Goal: Task Accomplishment & Management: Contribute content

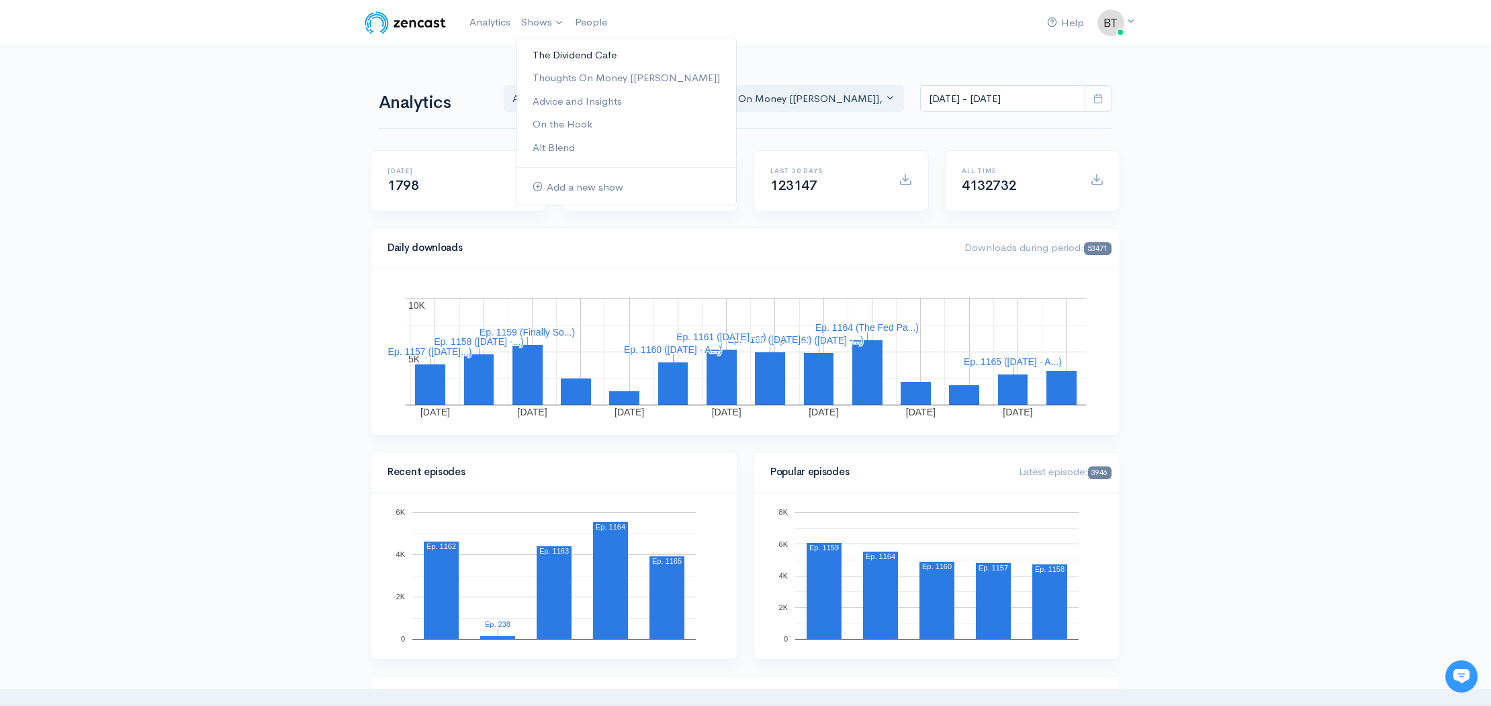
click at [555, 54] on link "The Dividend Cafe" at bounding box center [626, 56] width 220 height 24
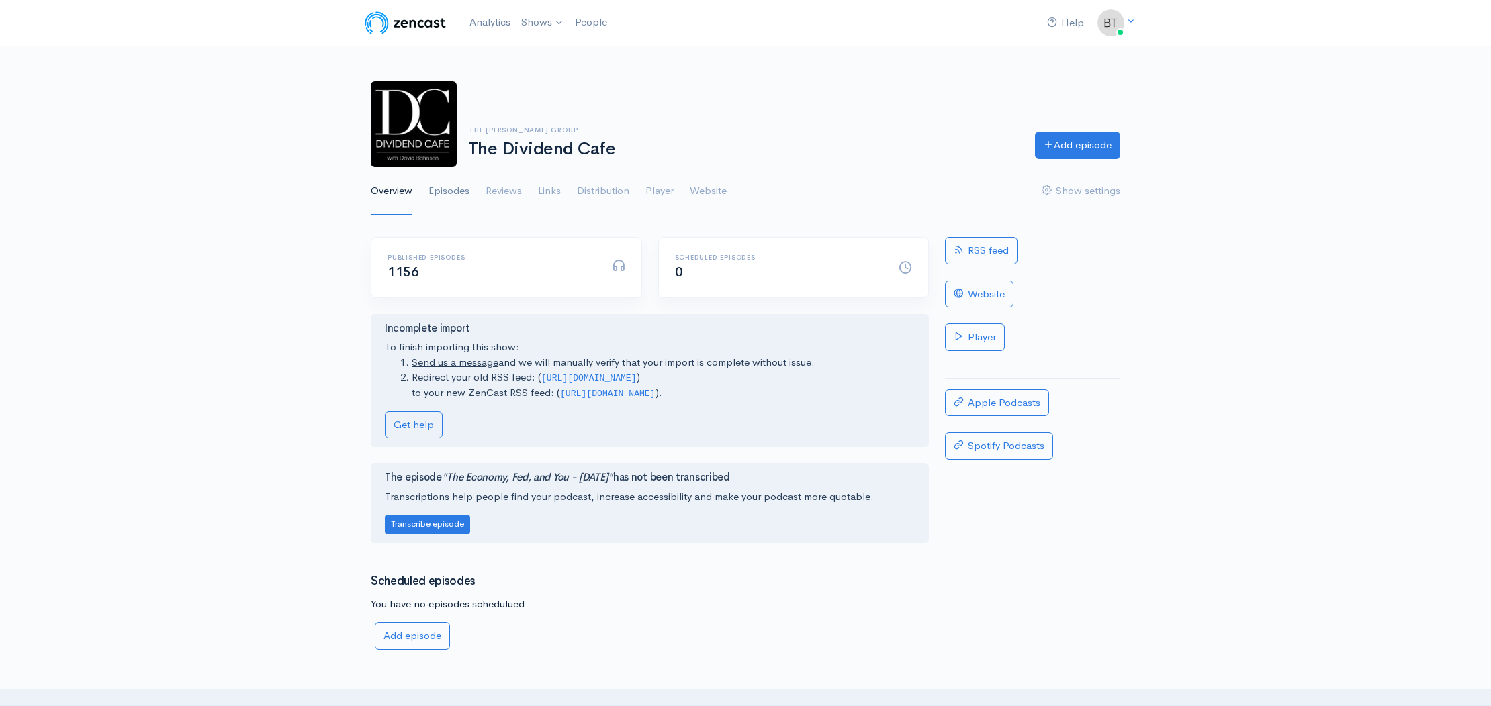
click at [443, 191] on link "Episodes" at bounding box center [448, 191] width 41 height 48
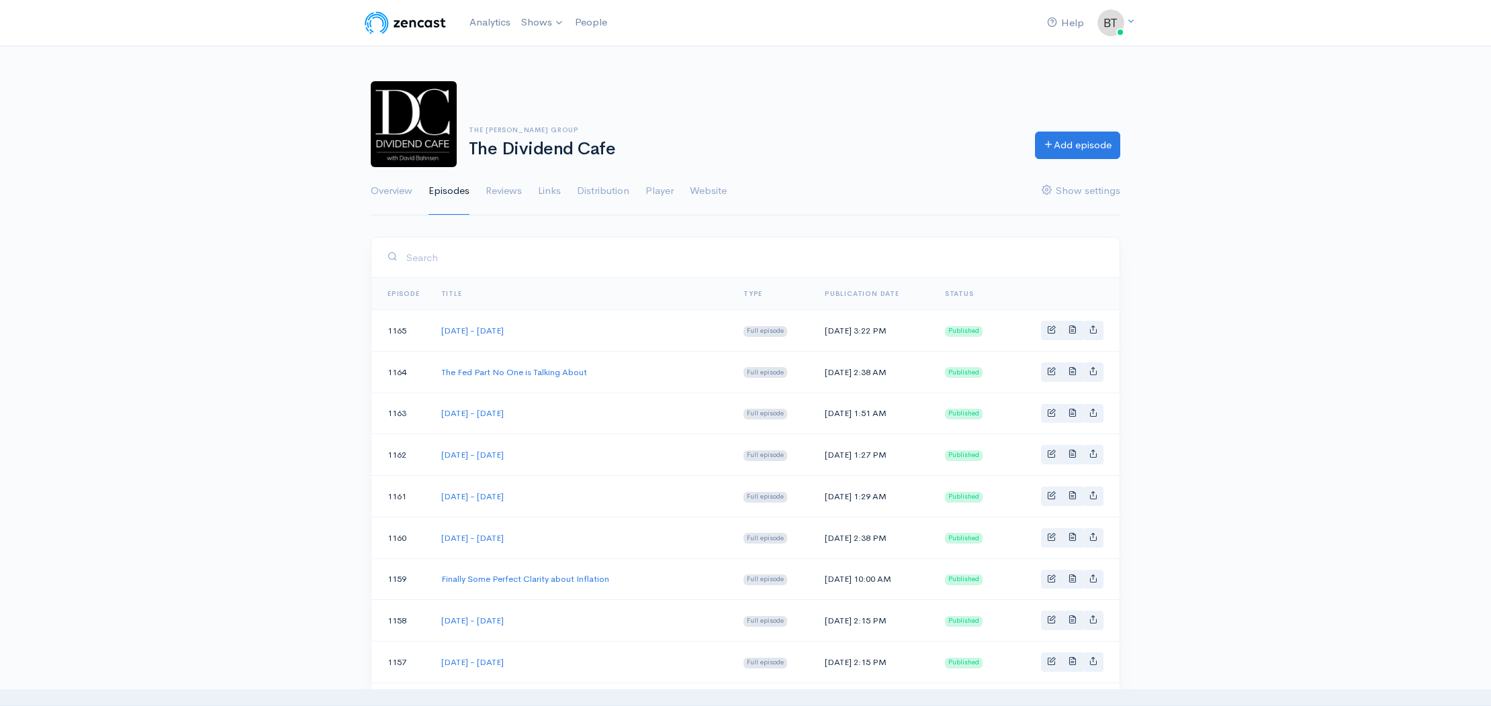
scroll to position [109, 0]
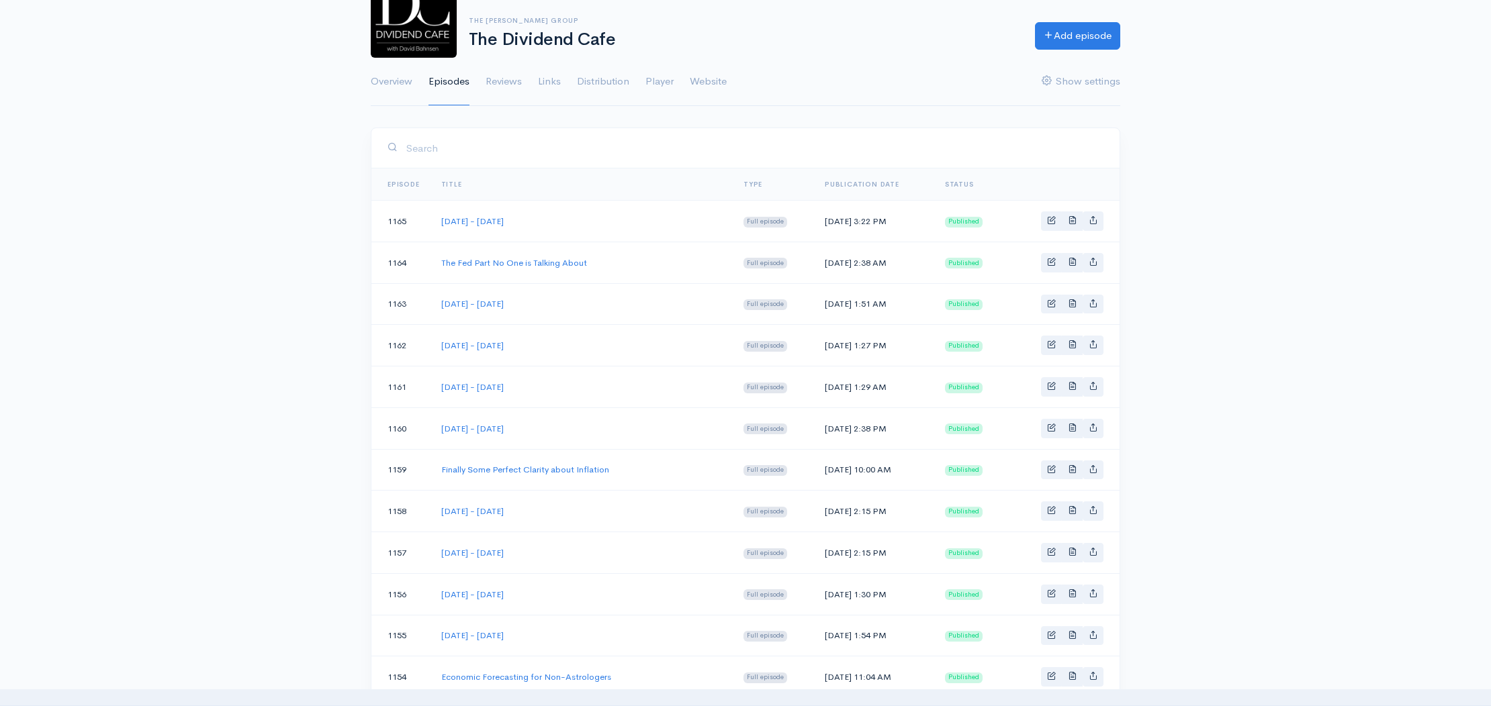
click at [559, 312] on td "[DATE] - [DATE]" at bounding box center [581, 304] width 302 height 42
drag, startPoint x: 536, startPoint y: 385, endPoint x: 434, endPoint y: 384, distance: 101.4
click at [434, 384] on td "[DATE] - [DATE]" at bounding box center [581, 388] width 302 height 42
copy link "[DATE] - [DATE]"
click at [1087, 34] on link "Add episode" at bounding box center [1077, 34] width 85 height 28
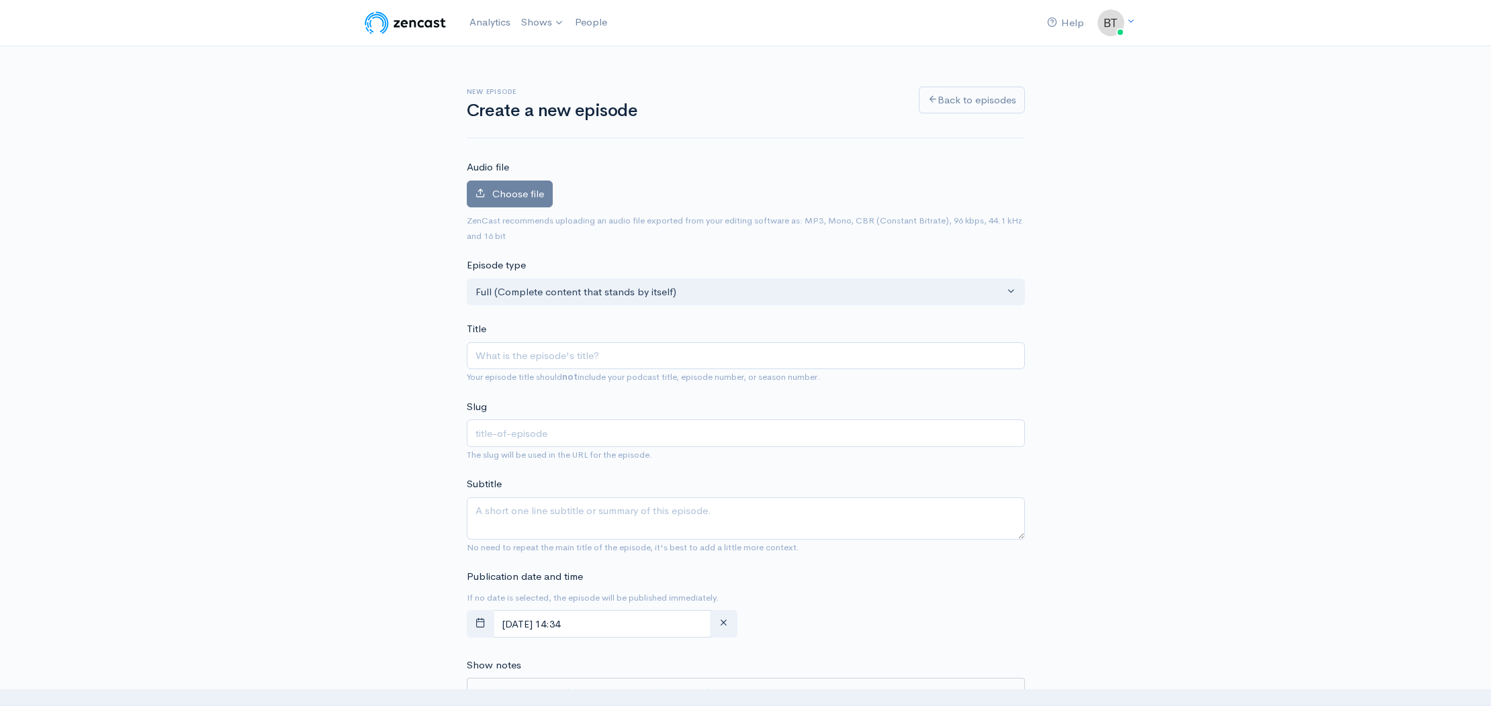
type input "[DATE] - [DATE]"
type input "[DATE]-[DATE]"
drag, startPoint x: 567, startPoint y: 356, endPoint x: 559, endPoint y: 357, distance: 8.8
click at [559, 357] on input "[DATE] - [DATE]" at bounding box center [746, 356] width 558 height 28
type input "[DATE] - [DATE]"
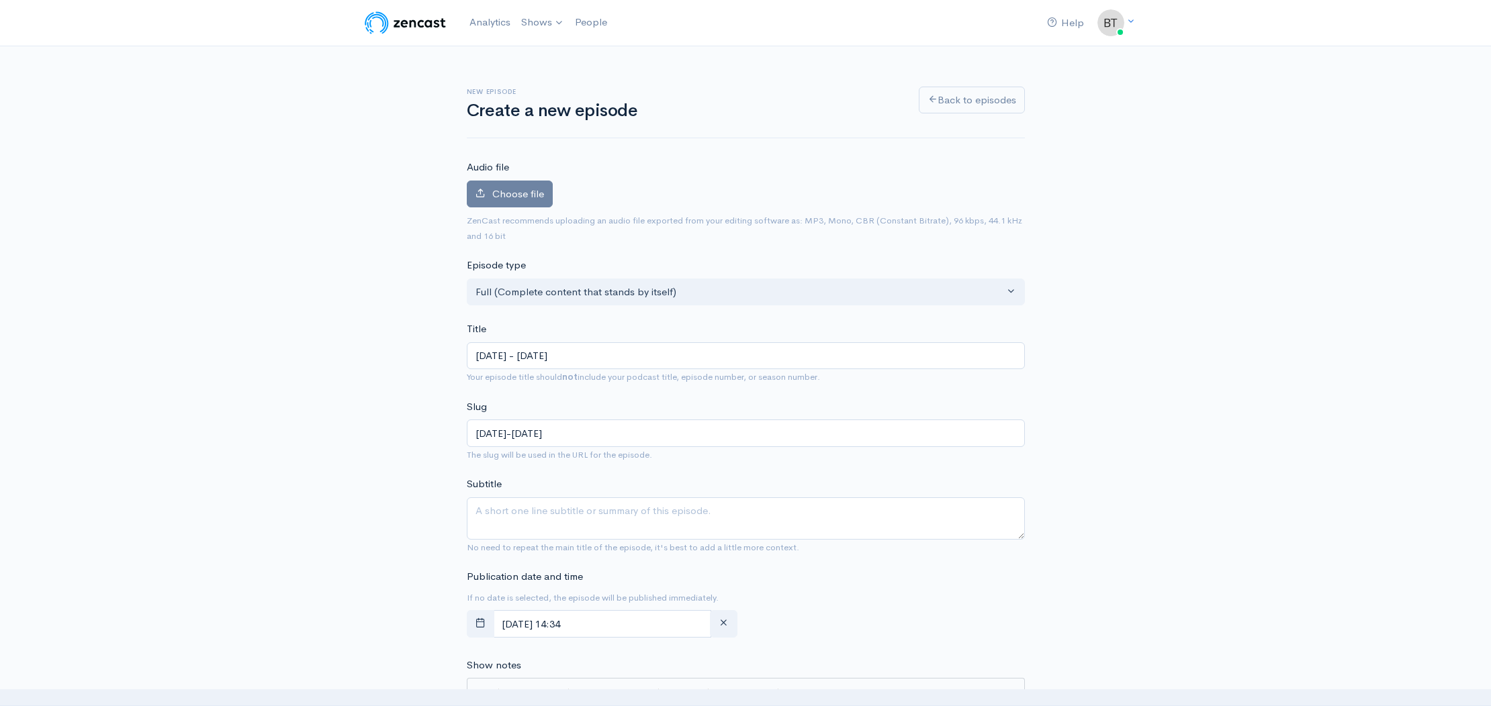
type input "[DATE]-[DATE]"
type input "[DATE] - [DATE]"
type input "[DATE]-[DATE]"
type input "[DATE] - [DATE]"
click at [499, 193] on span "Choose file" at bounding box center [518, 193] width 52 height 13
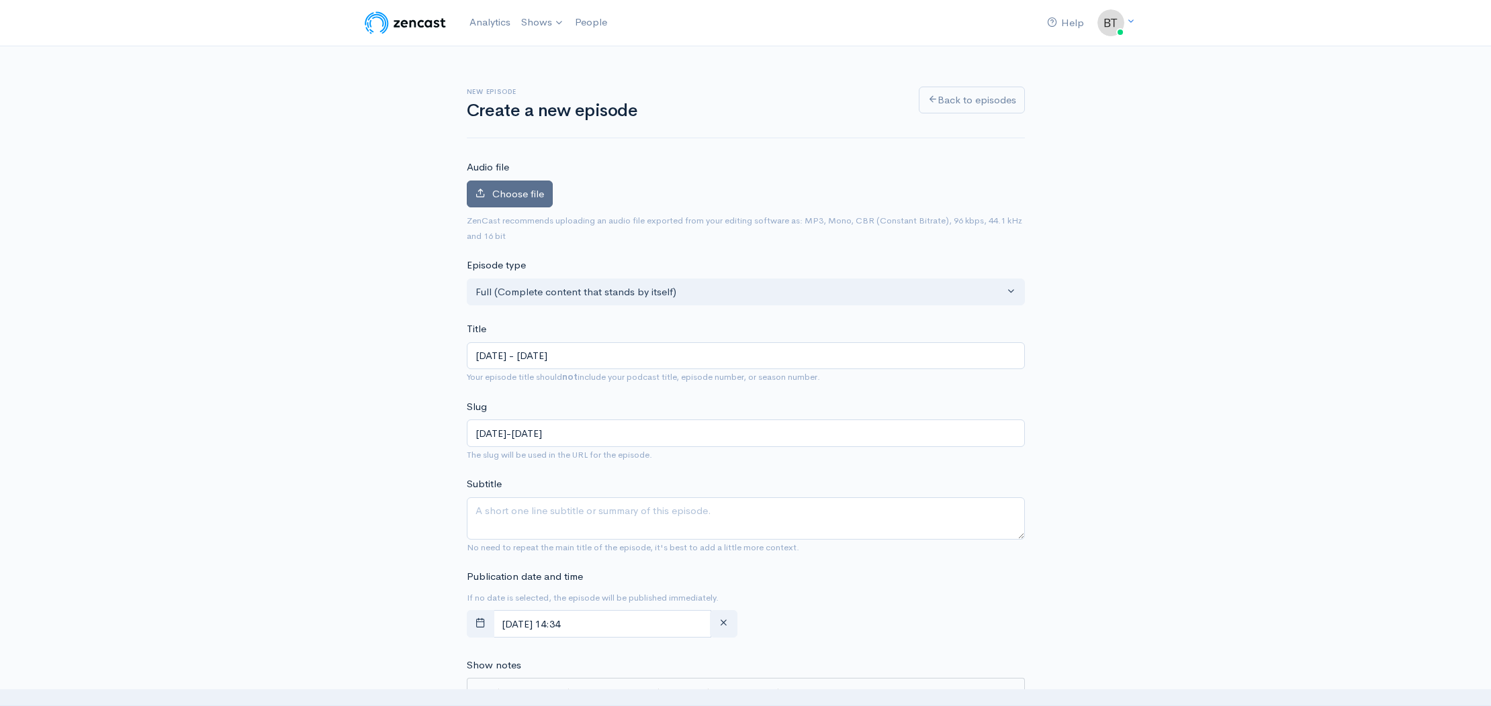
click at [0, 0] on input "Choose file" at bounding box center [0, 0] width 0 height 0
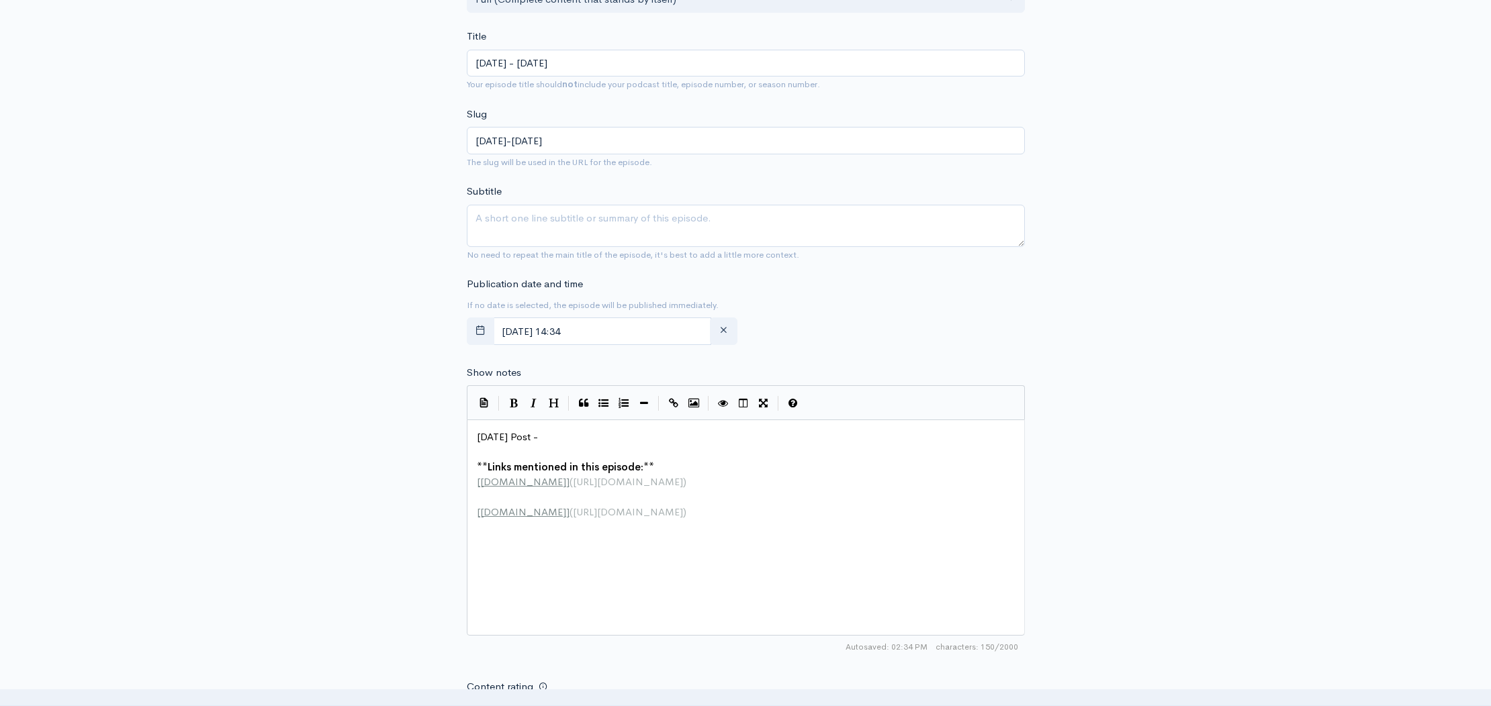
scroll to position [369, 0]
type textarea "[DATE] Post -"
drag, startPoint x: 468, startPoint y: 434, endPoint x: 440, endPoint y: 435, distance: 28.2
type textarea "[DATE] Post -"
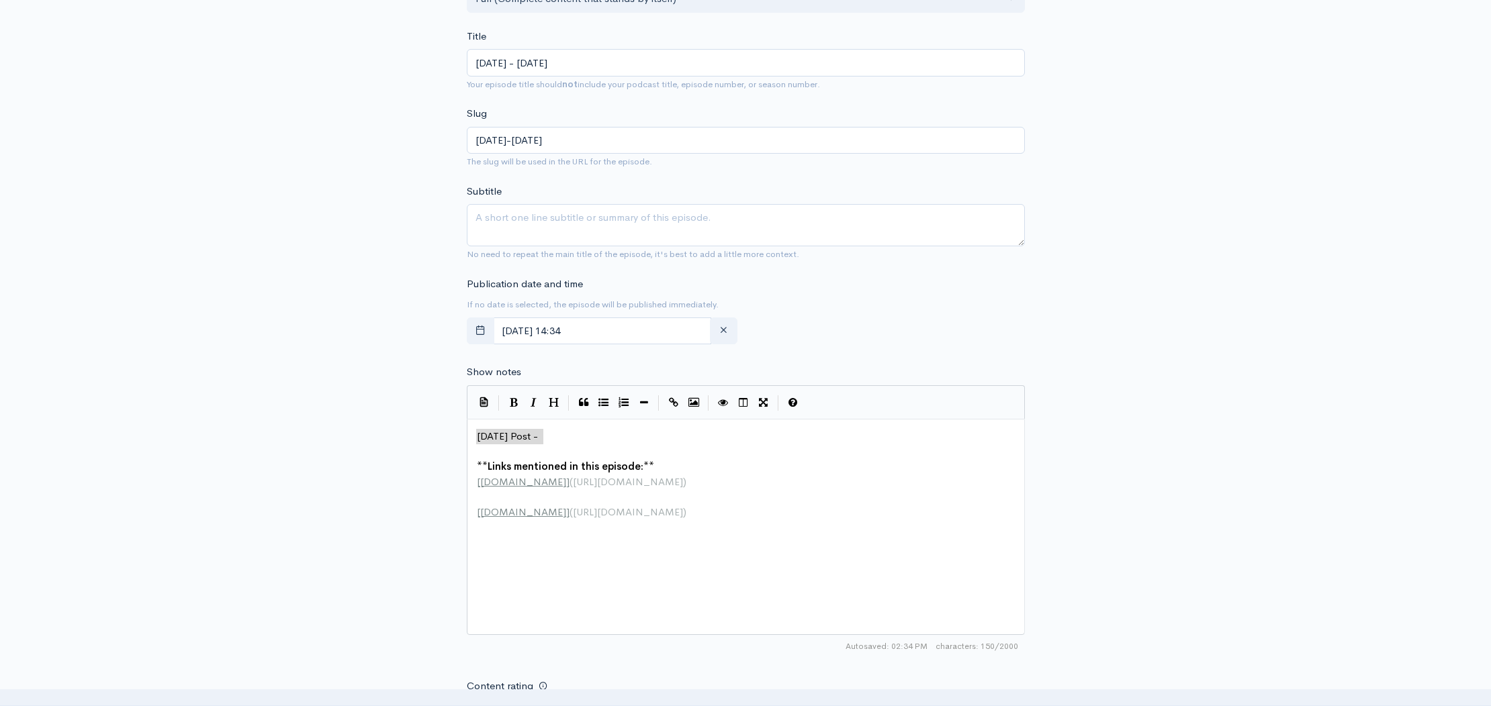
drag, startPoint x: 551, startPoint y: 434, endPoint x: 431, endPoint y: 434, distance: 119.5
type textarea "[DATE] - [DATE]"
drag, startPoint x: 592, startPoint y: 437, endPoint x: 447, endPoint y: 441, distance: 145.8
paste textarea
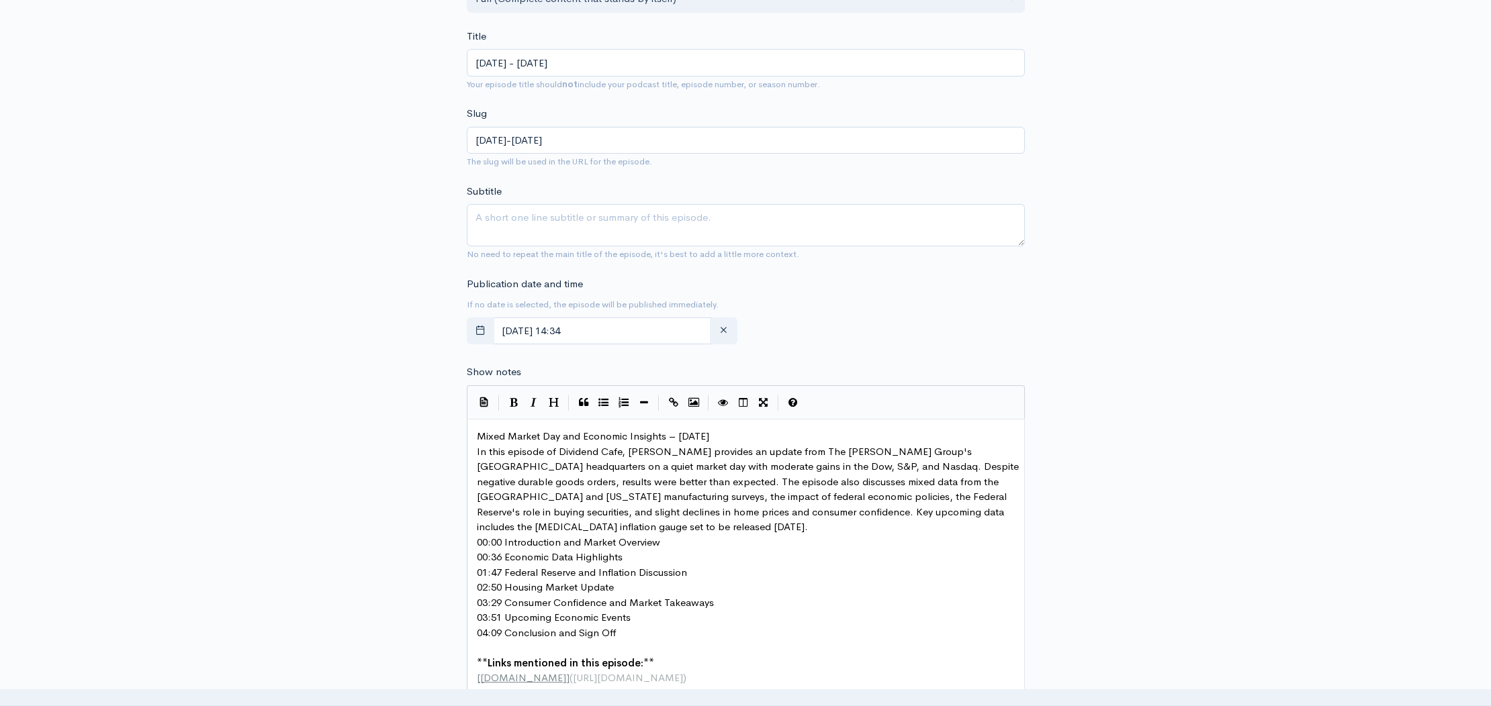
click at [740, 436] on pre "Mixed Market Day and Economic Insights – [DATE]" at bounding box center [750, 436] width 553 height 15
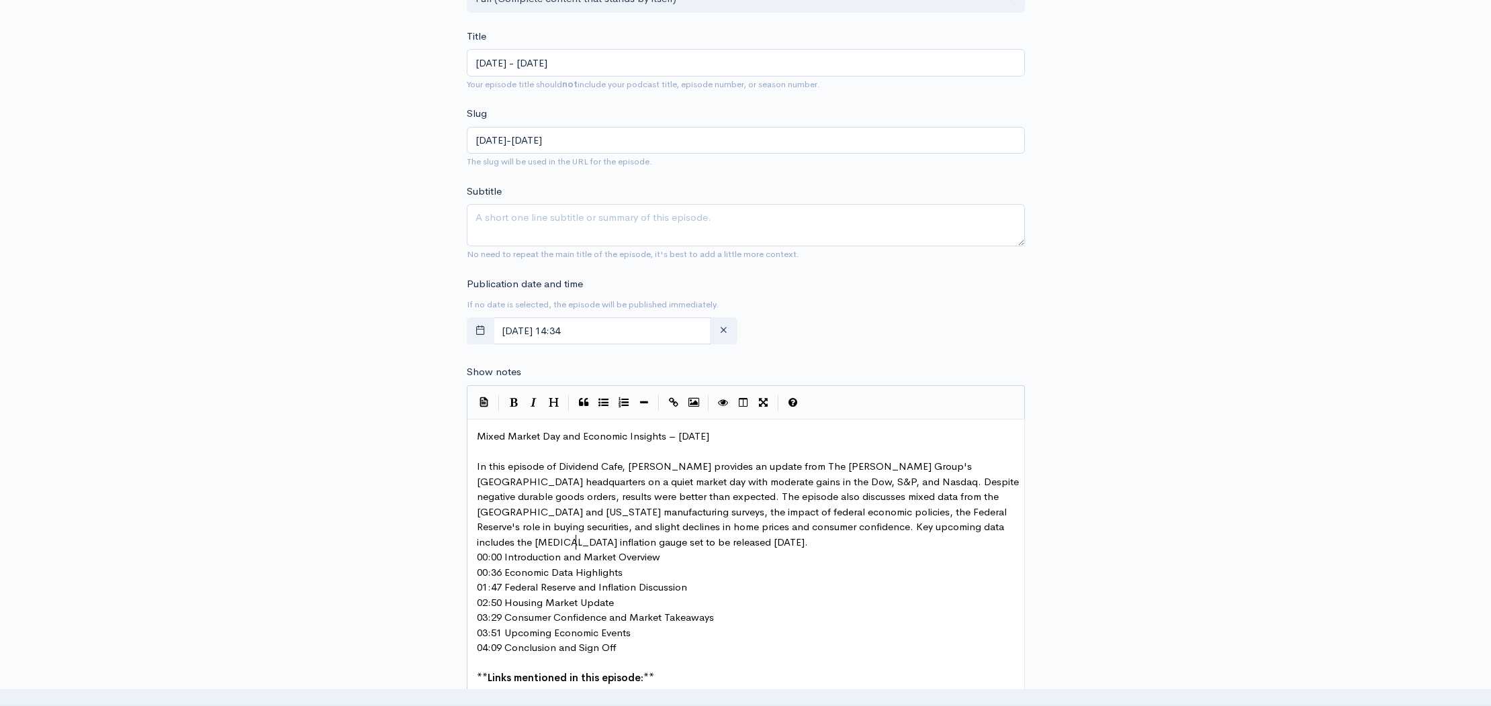
click at [594, 539] on pre "In this episode of Dividend Cafe, [PERSON_NAME] provides an update from The [PE…" at bounding box center [750, 504] width 553 height 91
click at [686, 574] on pre "00:00 Introduction and Market Overview" at bounding box center [750, 572] width 553 height 15
click at [636, 602] on pre "00:36 Economic Data Highlights" at bounding box center [750, 603] width 553 height 15
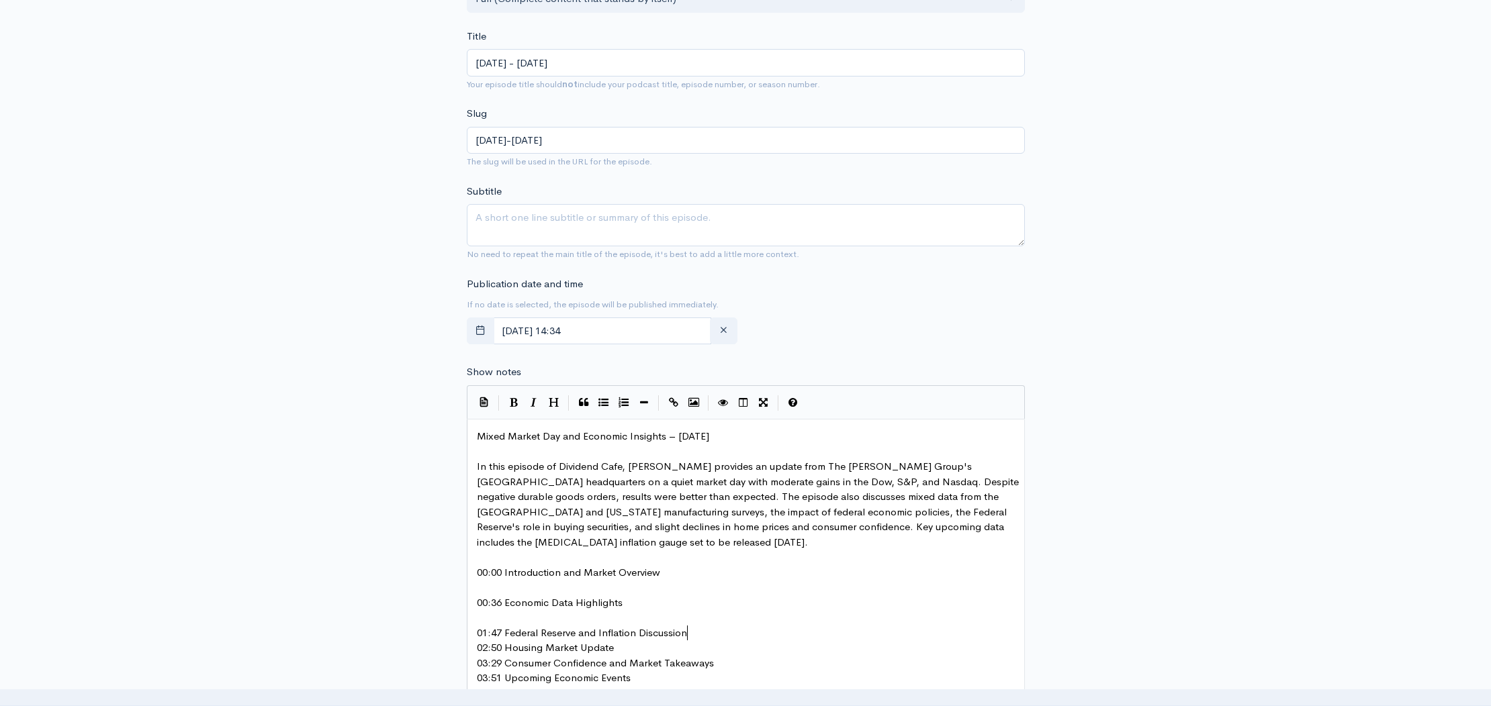
click at [713, 634] on pre "01:47 Federal Reserve and Inflation Discussion" at bounding box center [750, 633] width 553 height 15
click at [638, 665] on pre "02:50 Housing Market Update" at bounding box center [750, 663] width 553 height 15
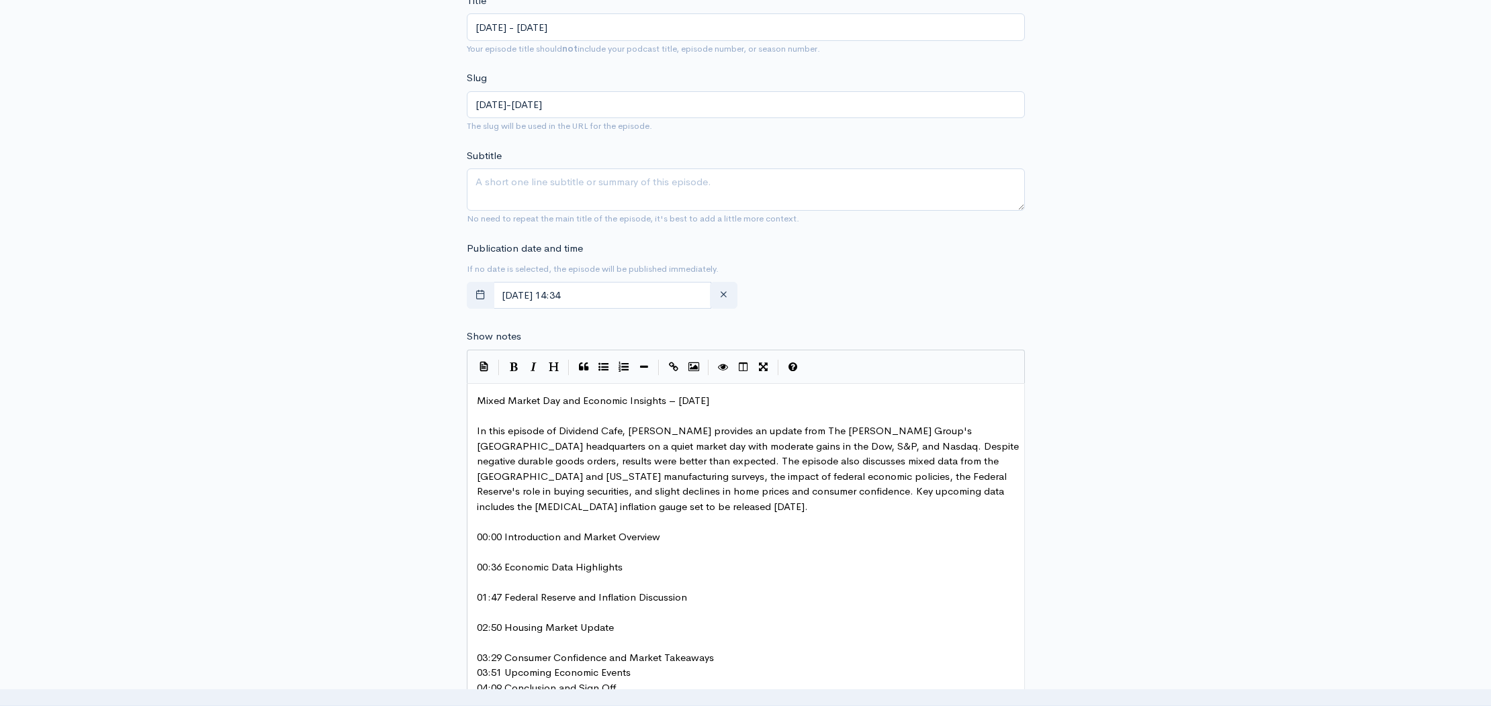
scroll to position [445, 0]
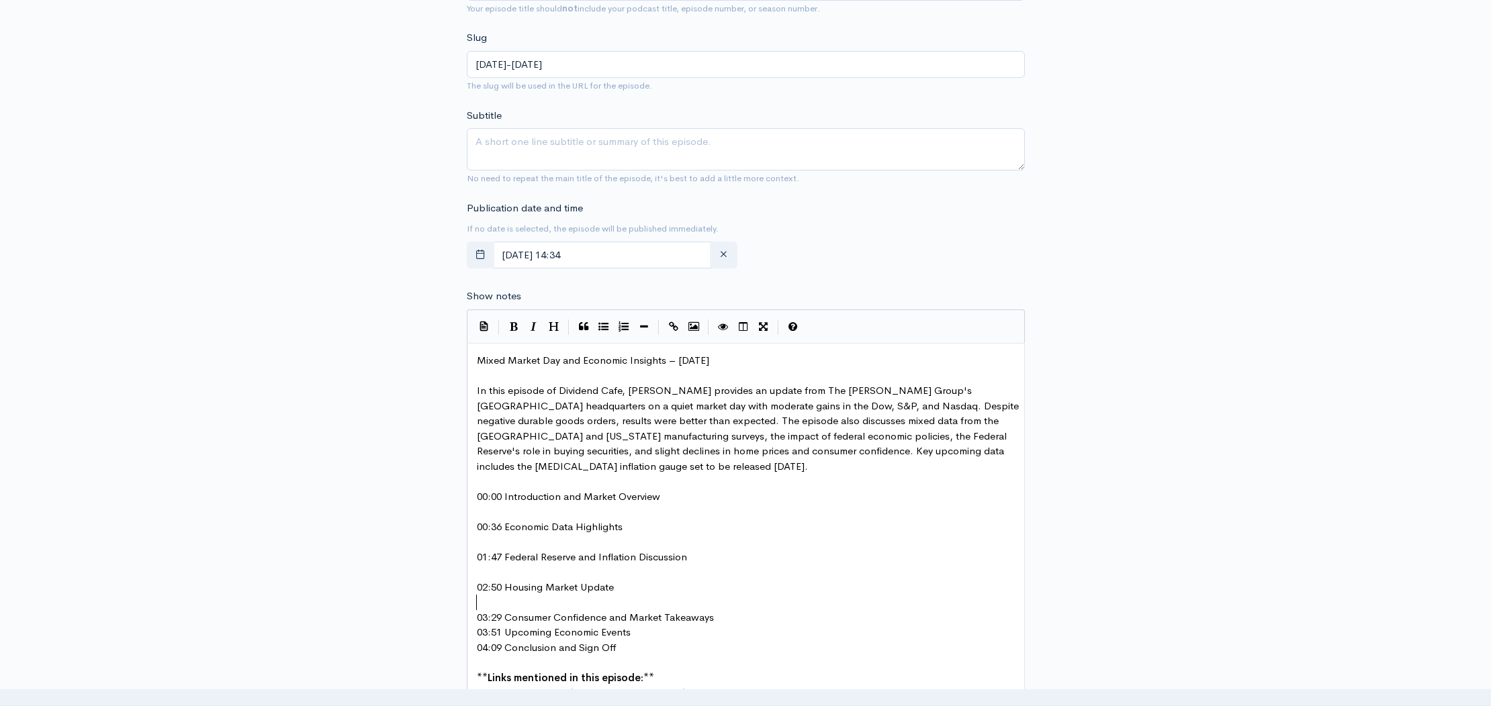
click at [715, 615] on pre "03:29 Consumer Confidence and Market Takeaways" at bounding box center [750, 617] width 553 height 15
click at [656, 645] on pre "03:51 Upcoming Economic Events" at bounding box center [750, 648] width 553 height 15
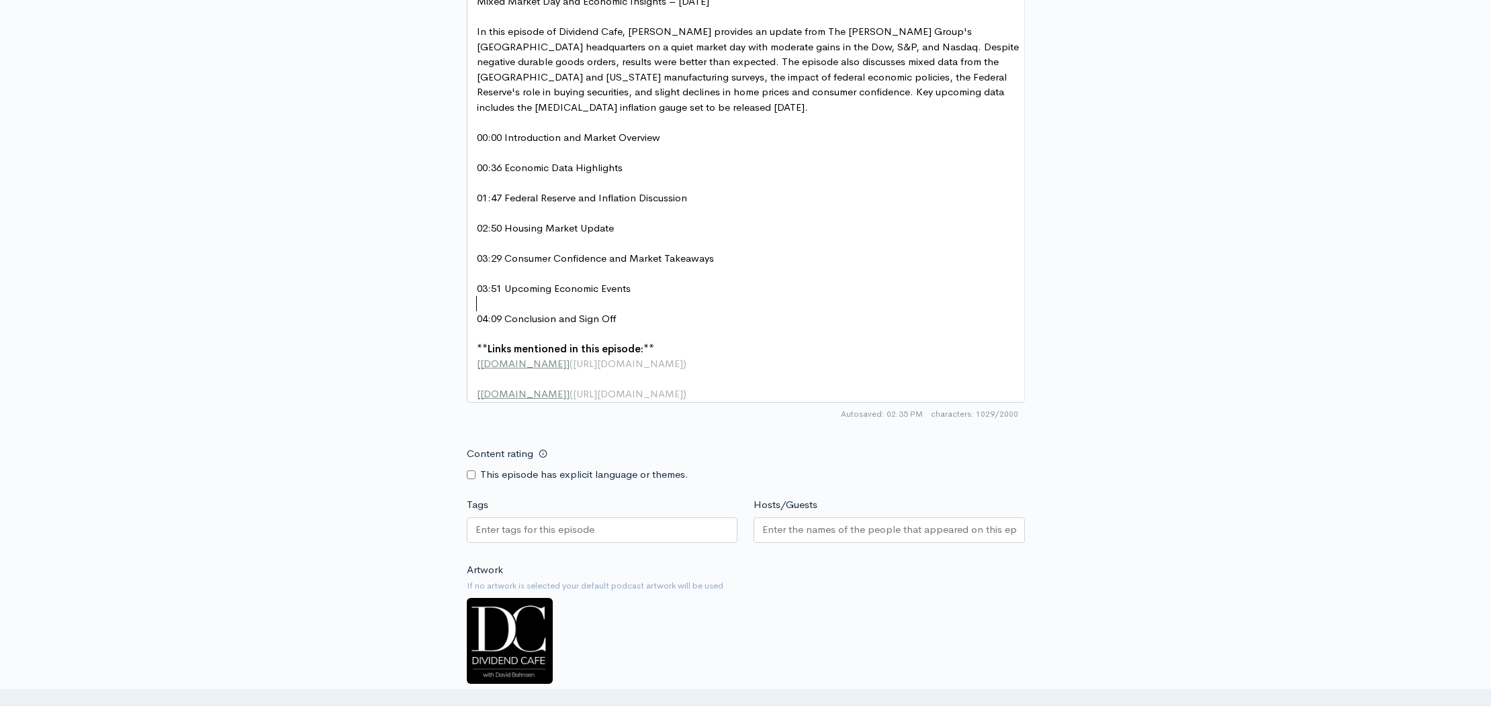
scroll to position [863, 0]
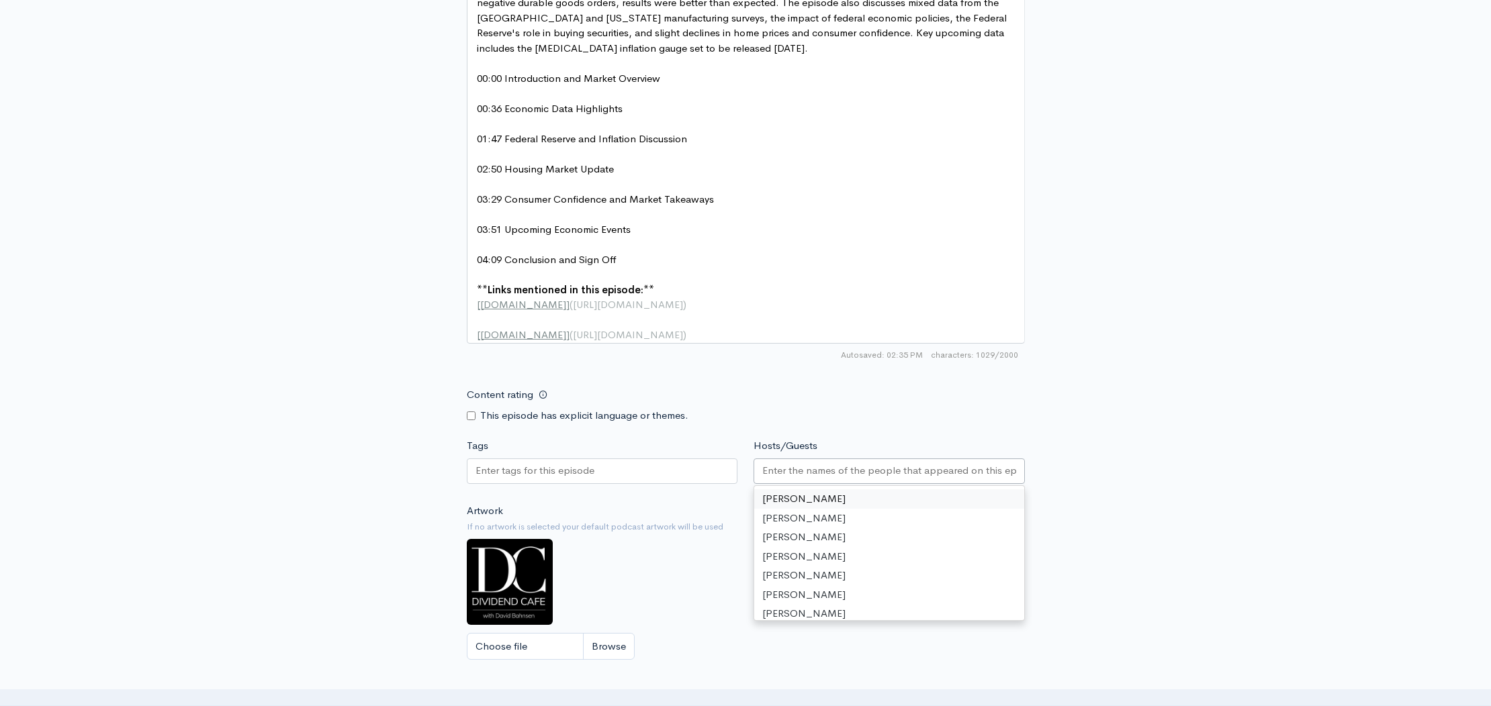
click at [829, 484] on div at bounding box center [888, 472] width 271 height 26
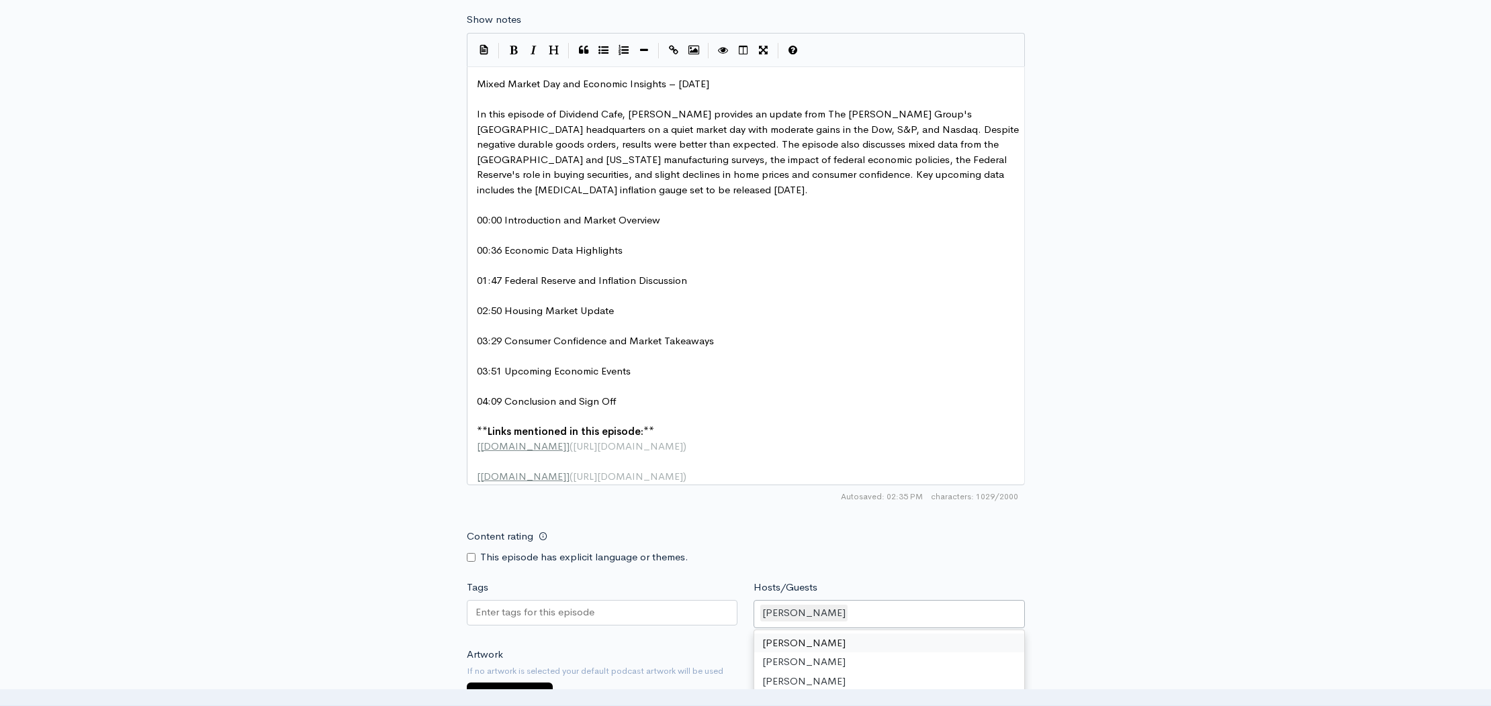
scroll to position [557, 0]
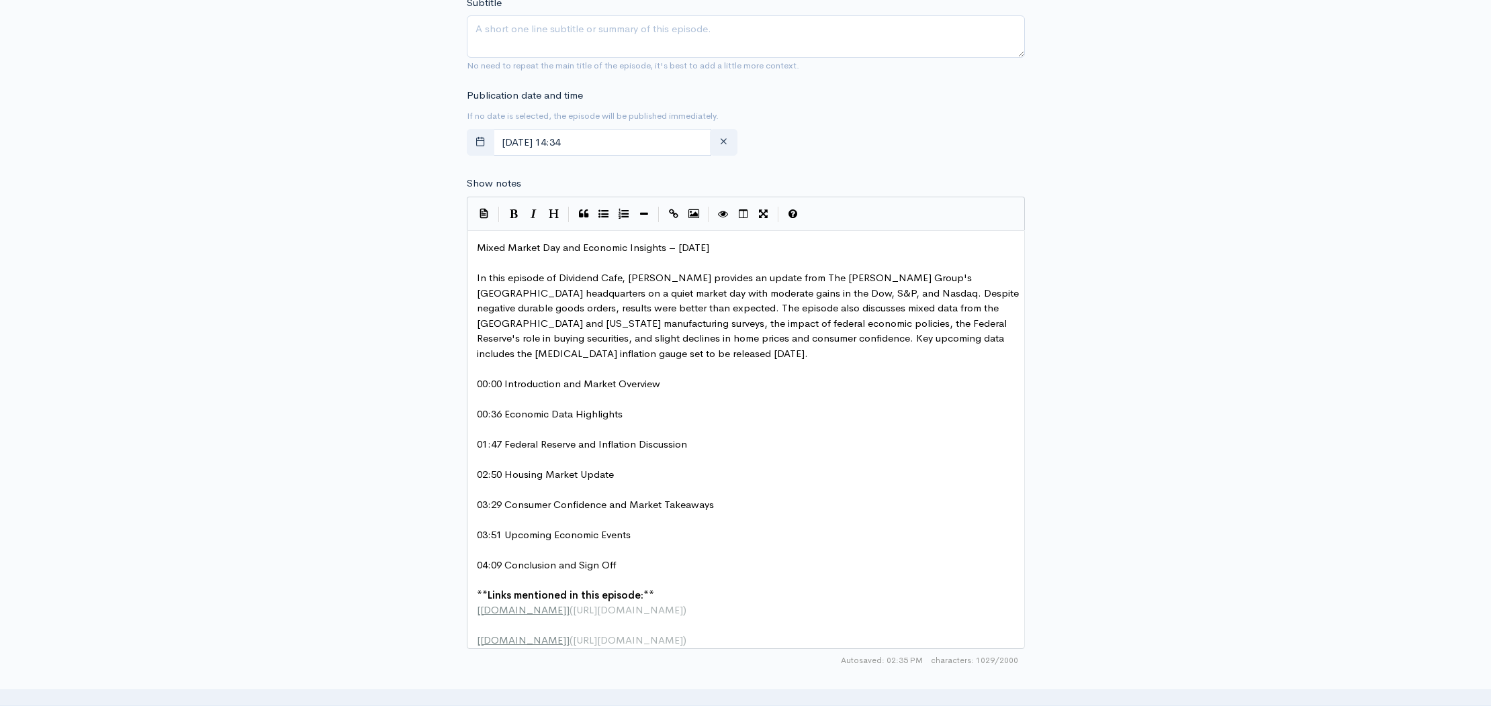
click at [663, 279] on span "In this episode of Dividend Cafe, [PERSON_NAME] provides an update from The [PE…" at bounding box center [749, 315] width 545 height 89
type textarea "zy"
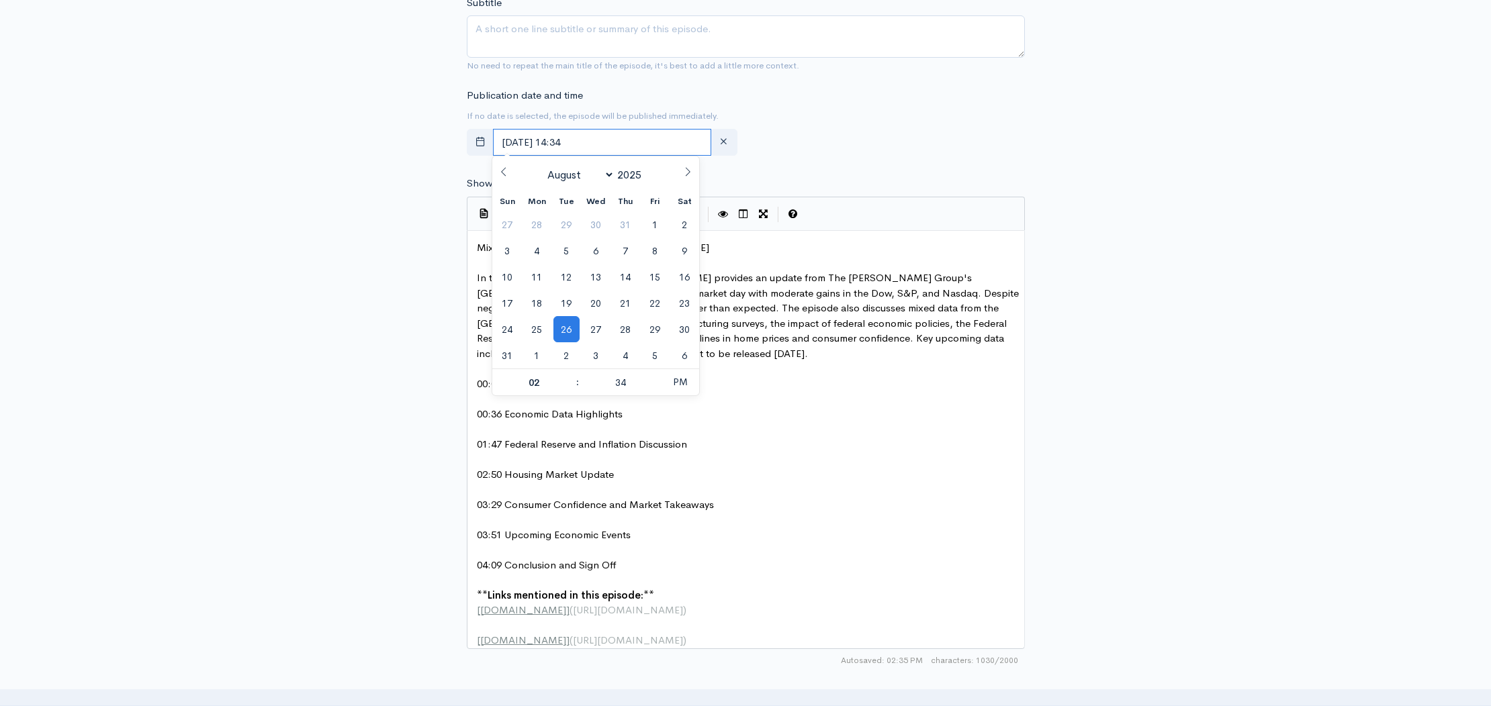
click at [631, 139] on input "[DATE] 14:34" at bounding box center [602, 143] width 219 height 28
click at [595, 336] on span "27" at bounding box center [596, 329] width 26 height 26
type input "[DATE] 14:34"
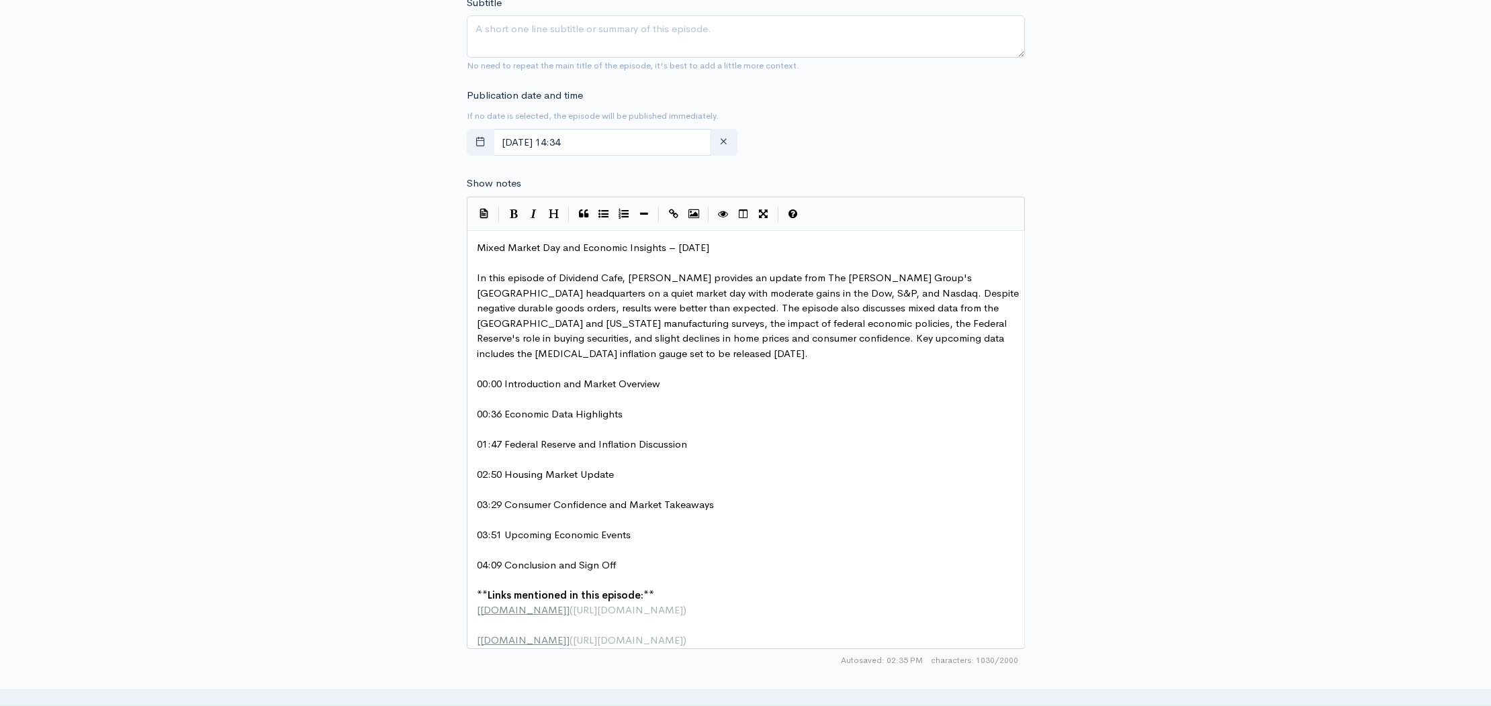
click at [1314, 298] on div "New episode Create a new episode Back to episodes Audio file Choose file DC Div…" at bounding box center [745, 295] width 1491 height 1612
type textarea "Mixed Market Day and Economic Insights – [DATE]"
drag, startPoint x: 741, startPoint y: 244, endPoint x: 473, endPoint y: 241, distance: 267.3
click at [534, 31] on textarea "Subtitle" at bounding box center [746, 36] width 558 height 42
paste textarea "Mixed Market Day and Economic Insights – [DATE]"
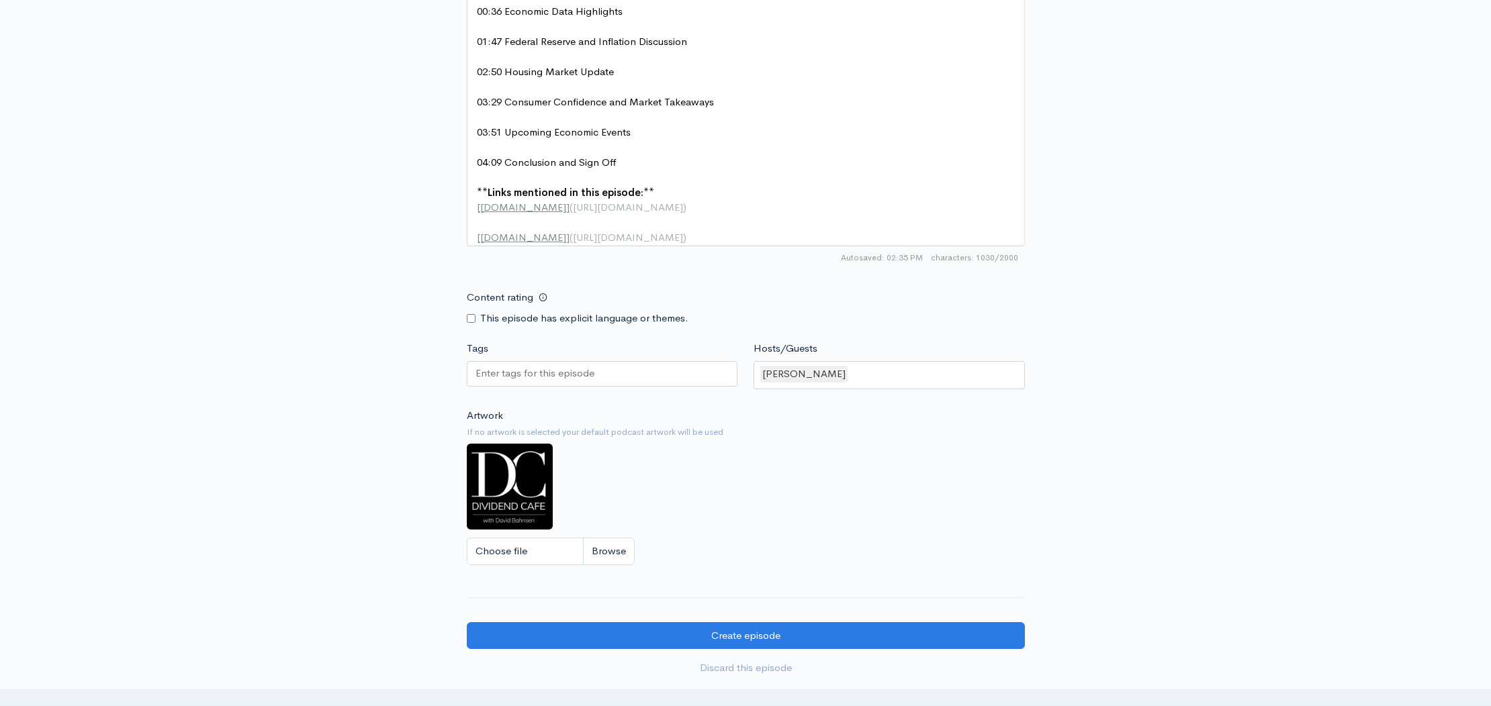
scroll to position [968, 0]
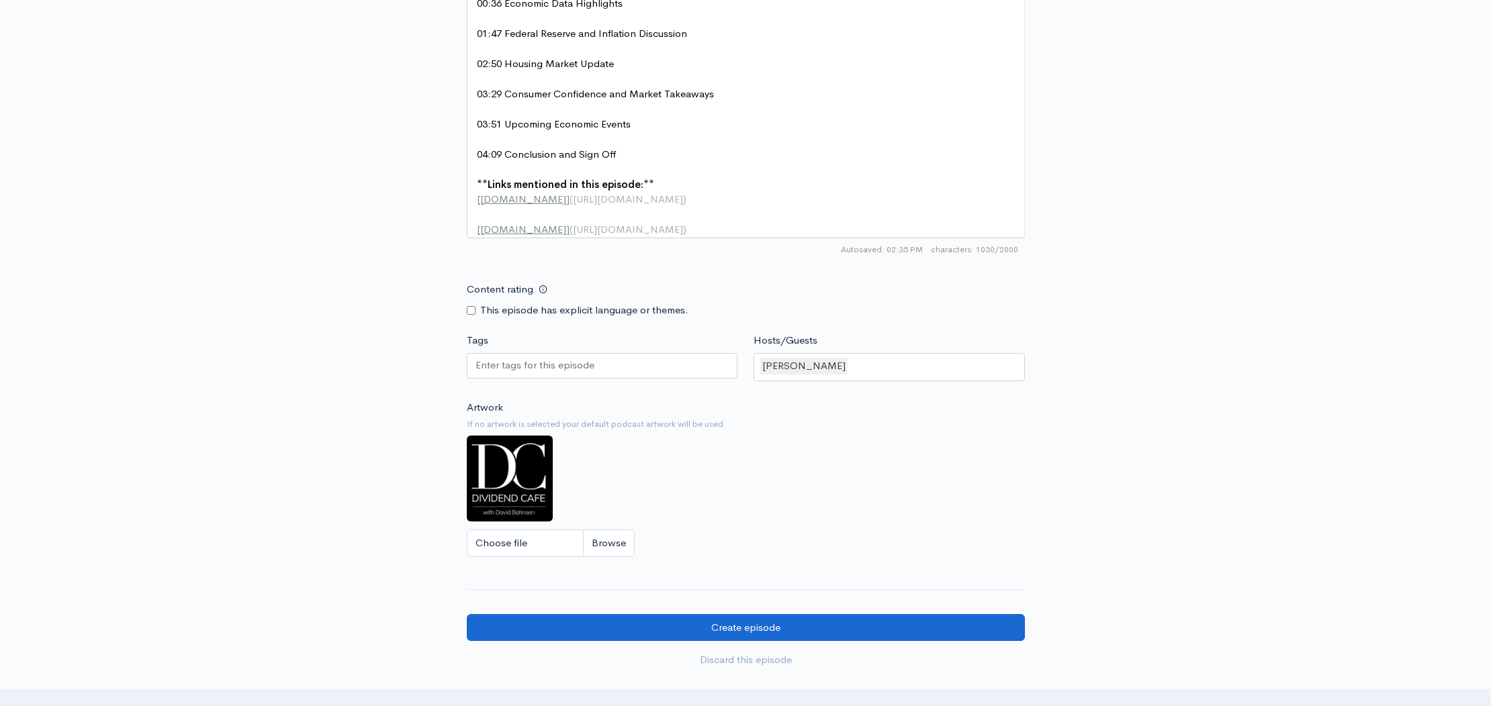
type textarea "Mixed Market Day and Economic Insights – [DATE]"
click at [844, 635] on input "Create episode" at bounding box center [746, 628] width 558 height 28
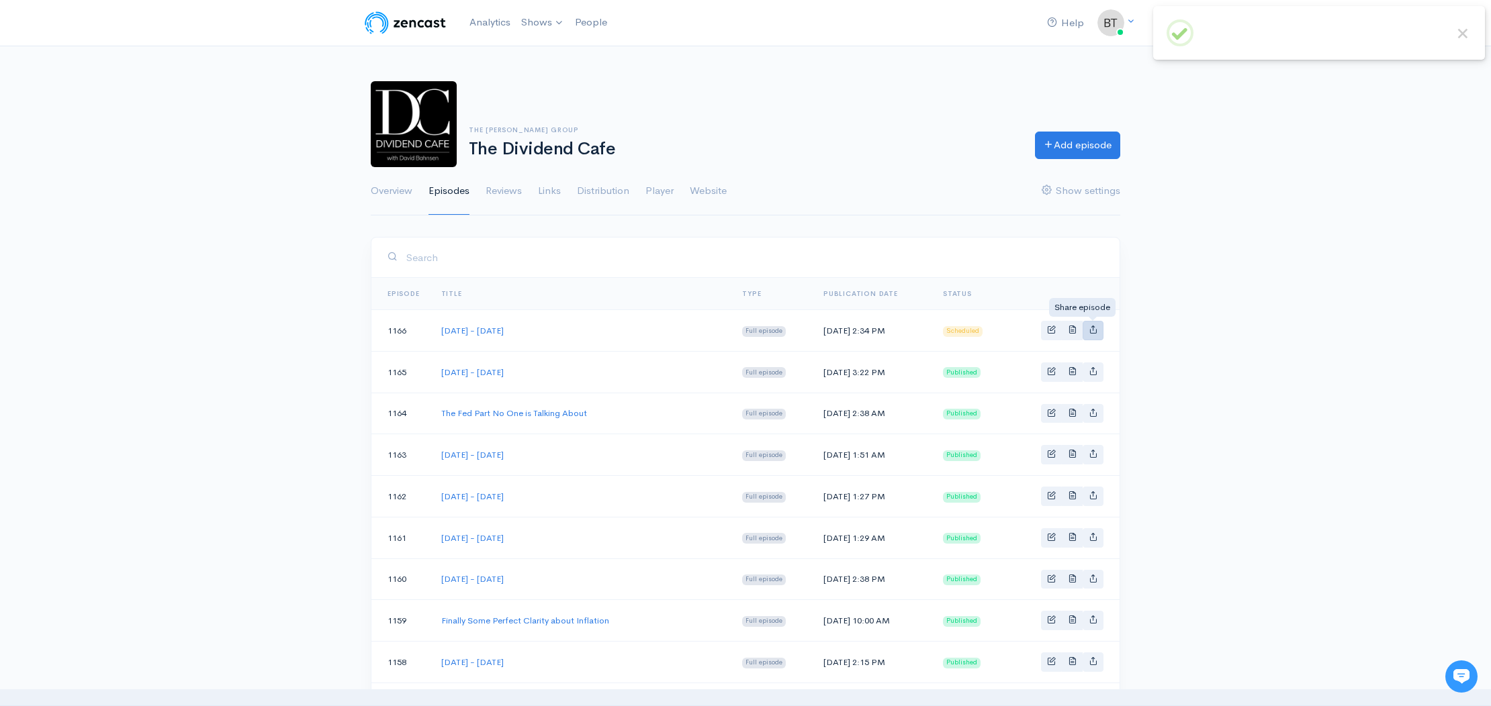
click at [1093, 332] on icon "Basic example" at bounding box center [1093, 329] width 9 height 9
type input "https://podcast.dividendcafe.com/episodes/tuesday-august-26-2025"
type input "https://dts.podtrac.com/redirect.mp3/media.zencast.fm/the-dividend-cafe-1/a3a07…"
type input "<iframe src='https://share.zencast.fm/embed/episode/a3a07f40-ddd4-4186-adde-c93…"
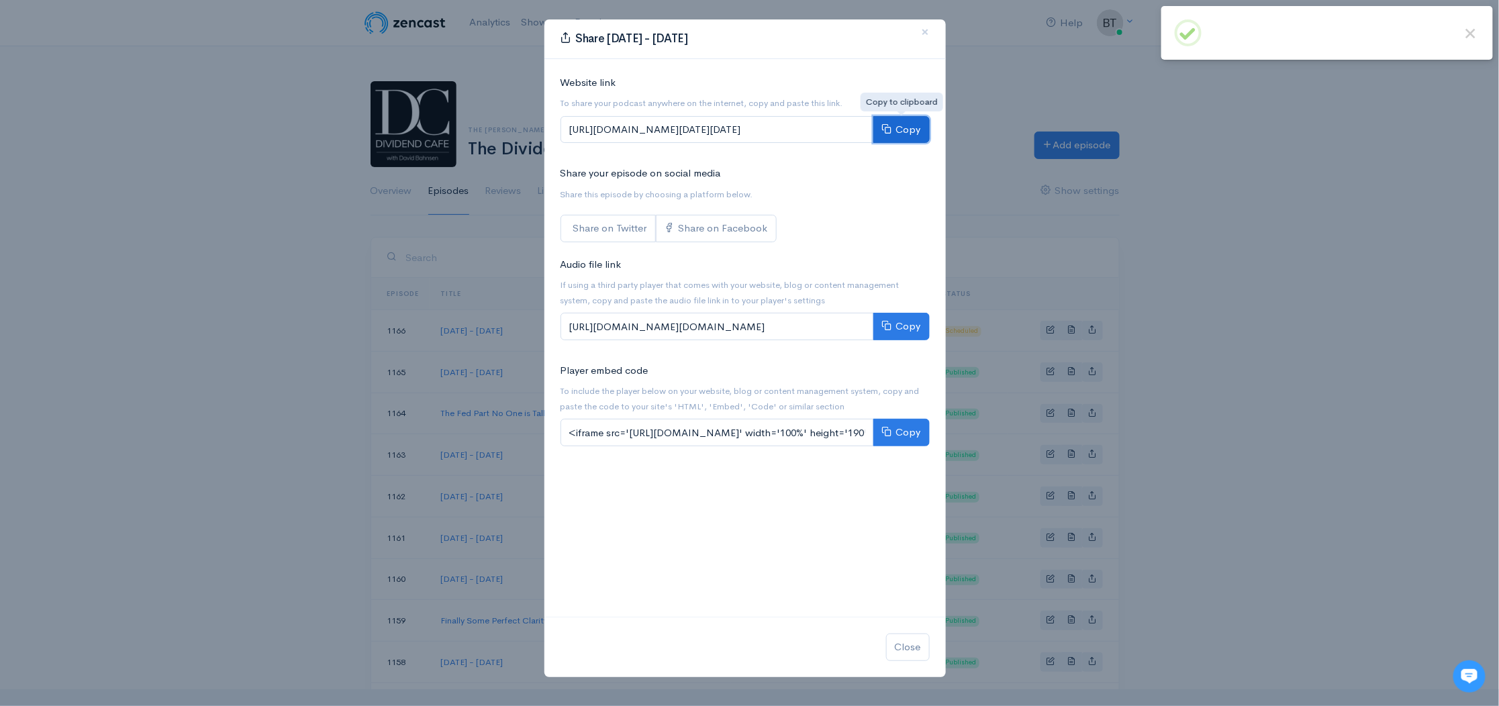
click at [907, 134] on button "Copy" at bounding box center [902, 130] width 56 height 28
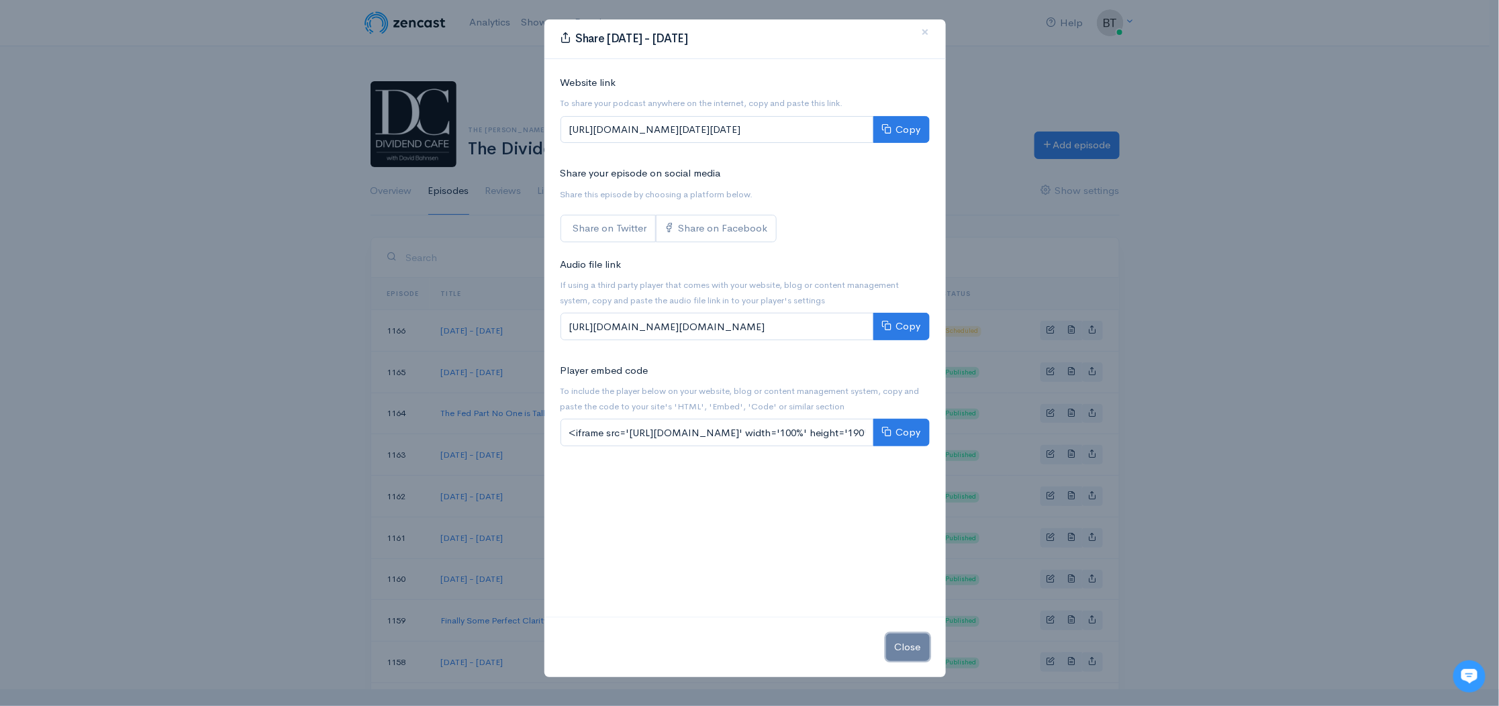
click at [916, 645] on button "Close" at bounding box center [908, 648] width 44 height 28
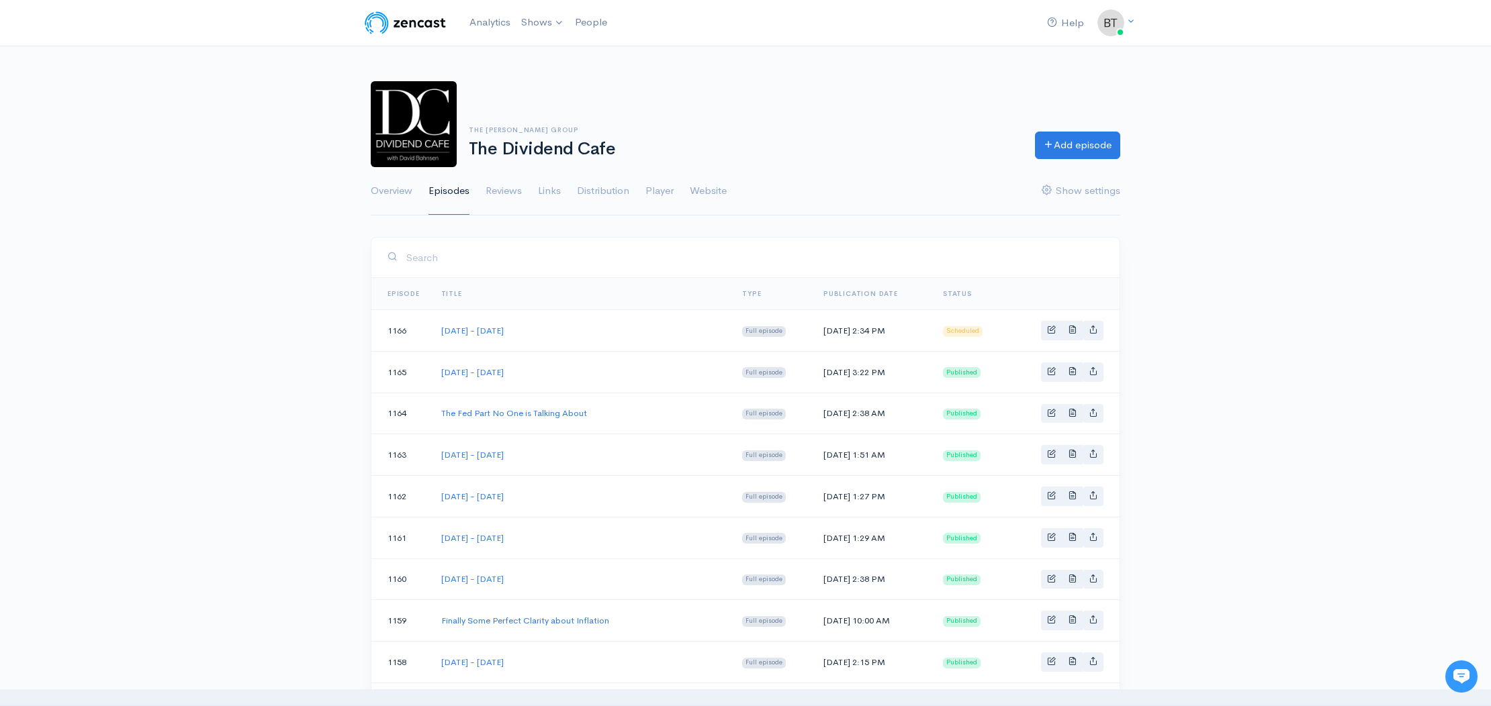
click at [1047, 328] on span "Basic example" at bounding box center [1051, 329] width 9 height 9
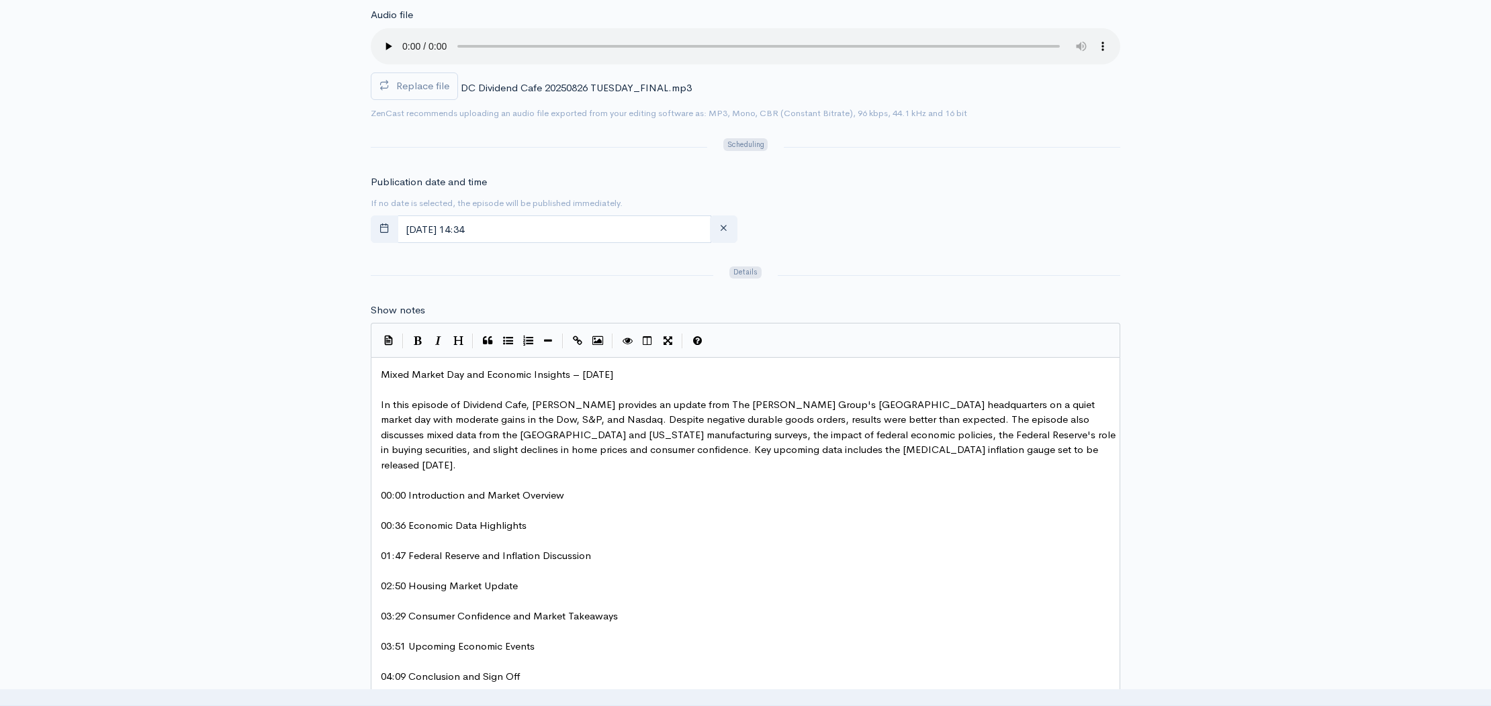
scroll to position [510, 0]
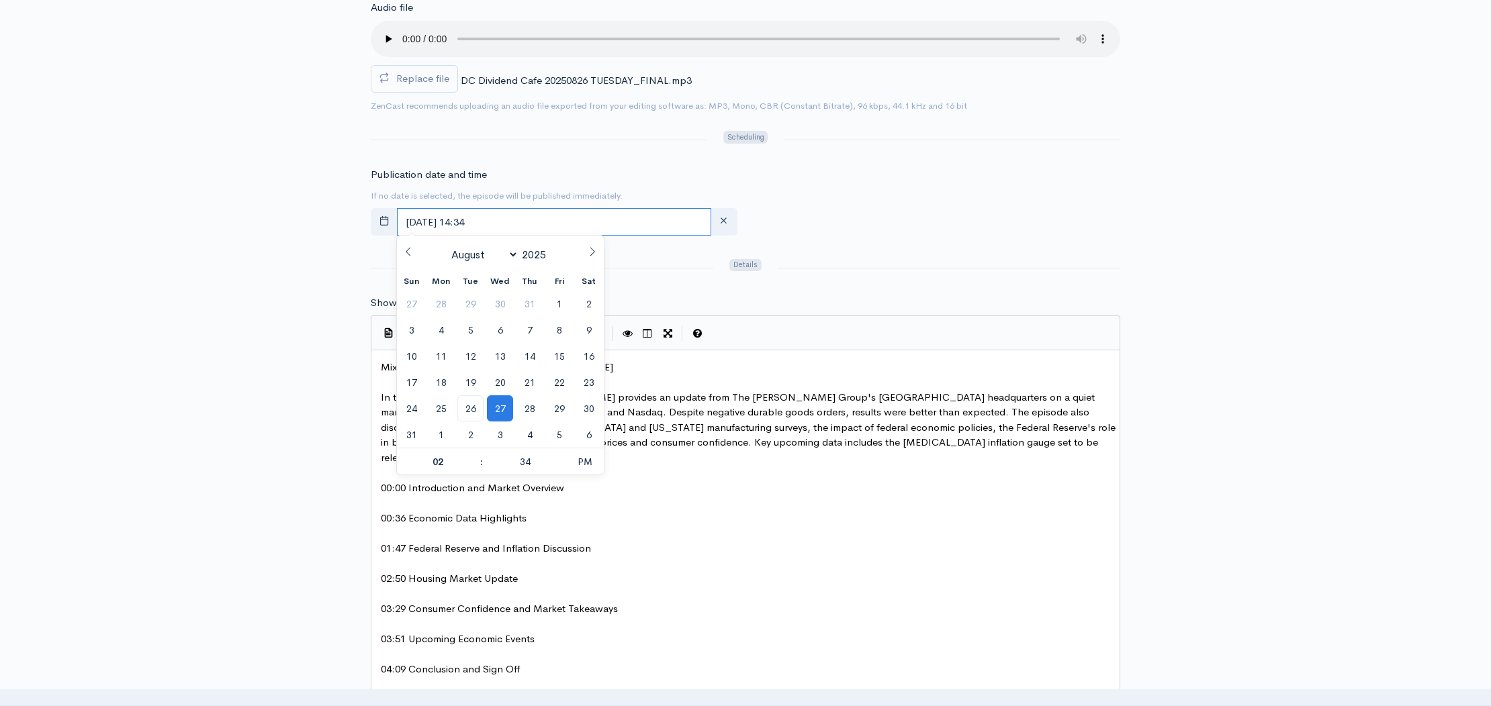
click at [520, 220] on input "[DATE] 14:34" at bounding box center [554, 222] width 314 height 28
click at [475, 404] on span "26" at bounding box center [470, 409] width 26 height 26
click at [585, 464] on span "PM" at bounding box center [584, 462] width 37 height 27
type input "August, 26 2025 02:34"
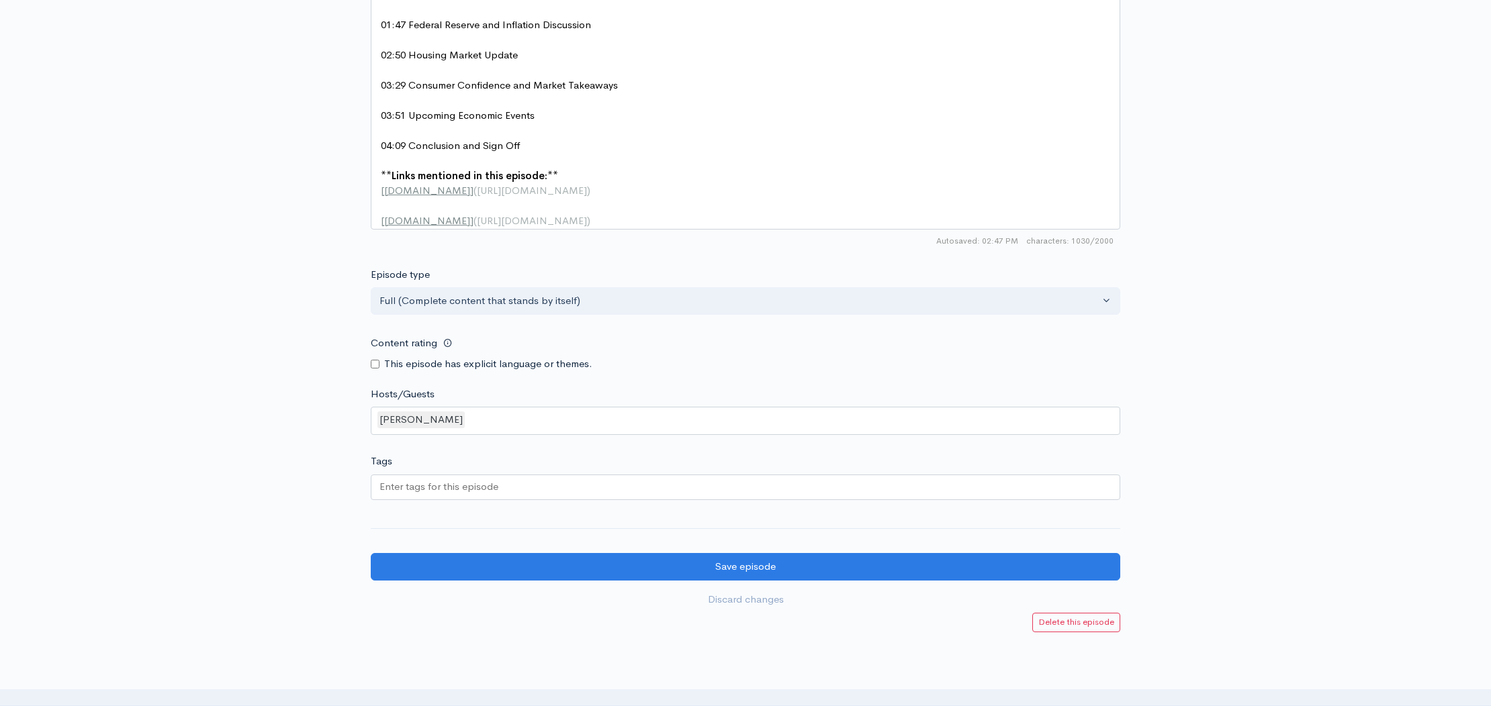
scroll to position [1127, 0]
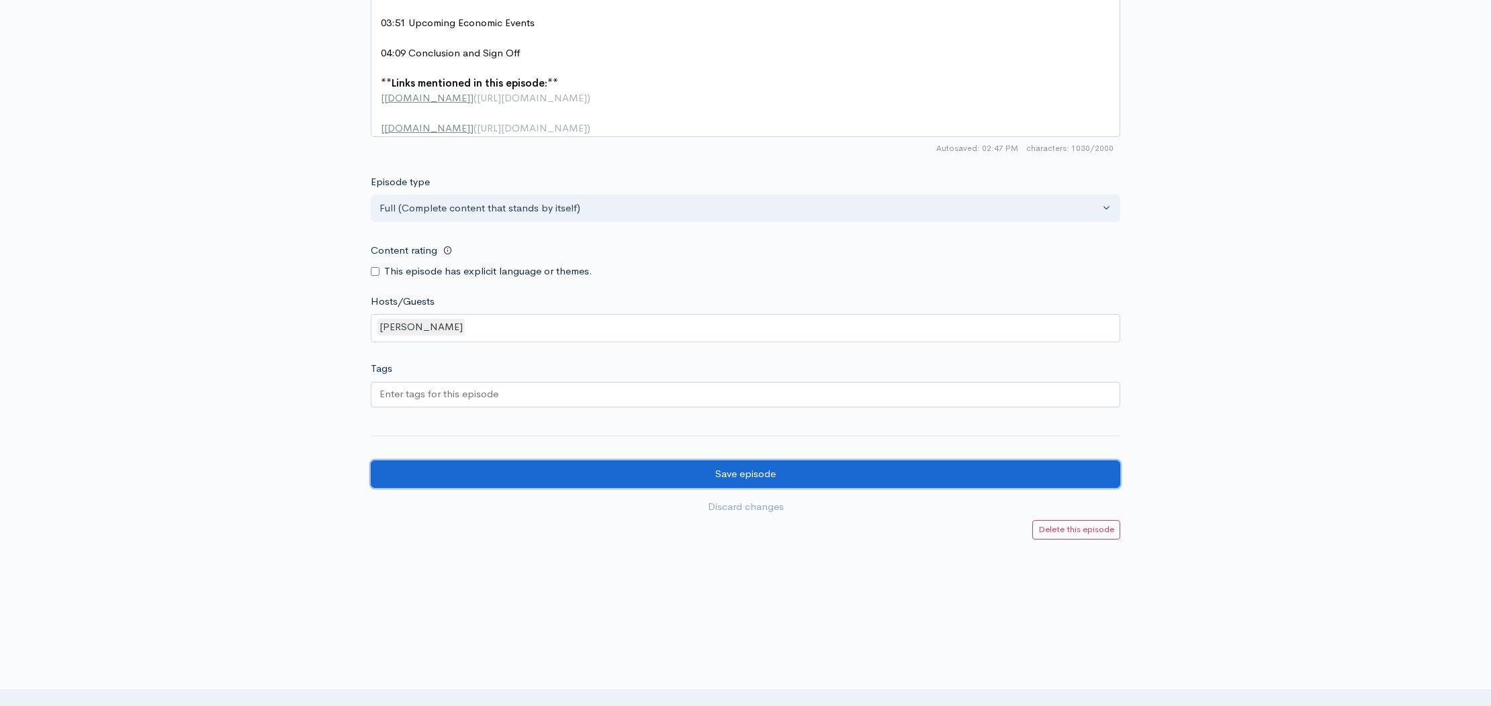
click at [853, 461] on input "Save episode" at bounding box center [745, 475] width 749 height 28
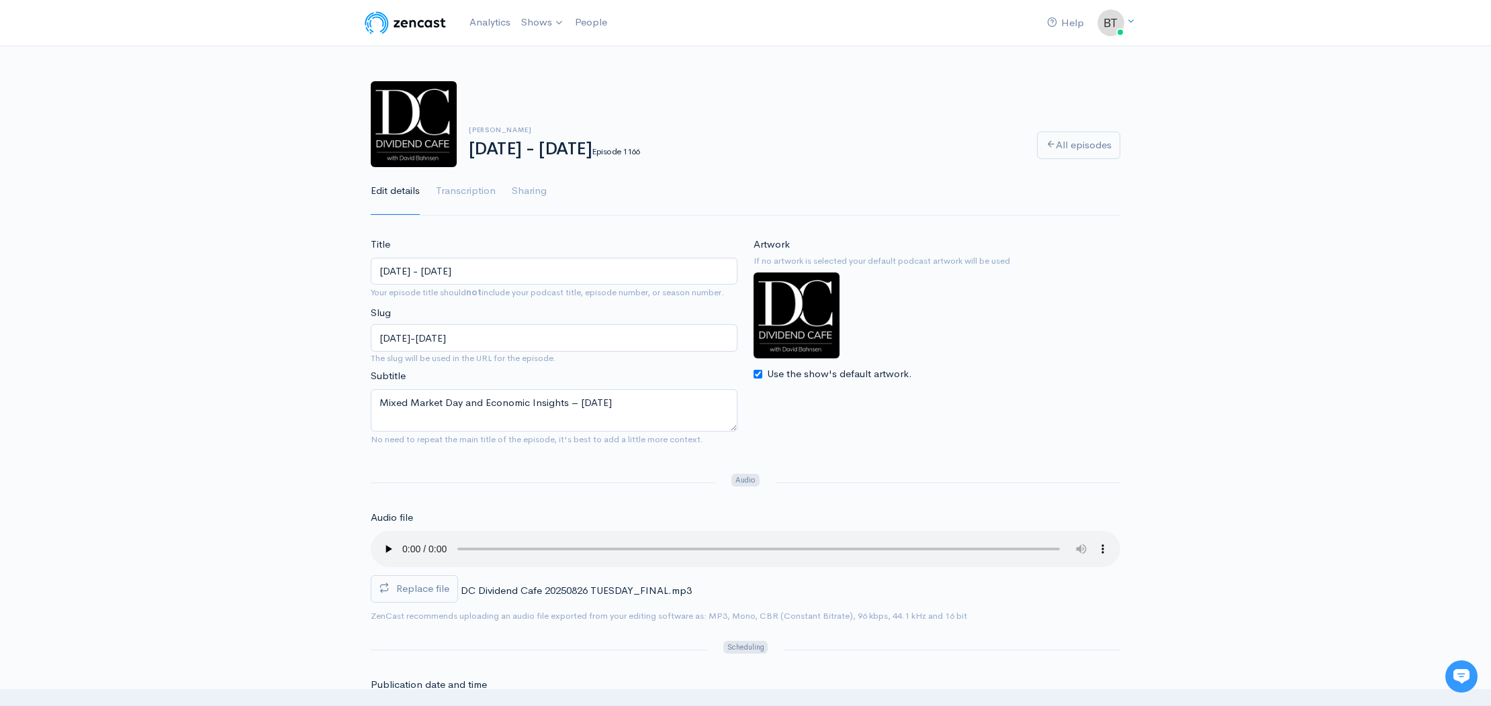
click at [1346, 174] on div "Brian Szytel Tuesday - August 26, 2025 Episode 1166 All episodes Edit details T…" at bounding box center [745, 140] width 1491 height 151
